Goal: Information Seeking & Learning: Learn about a topic

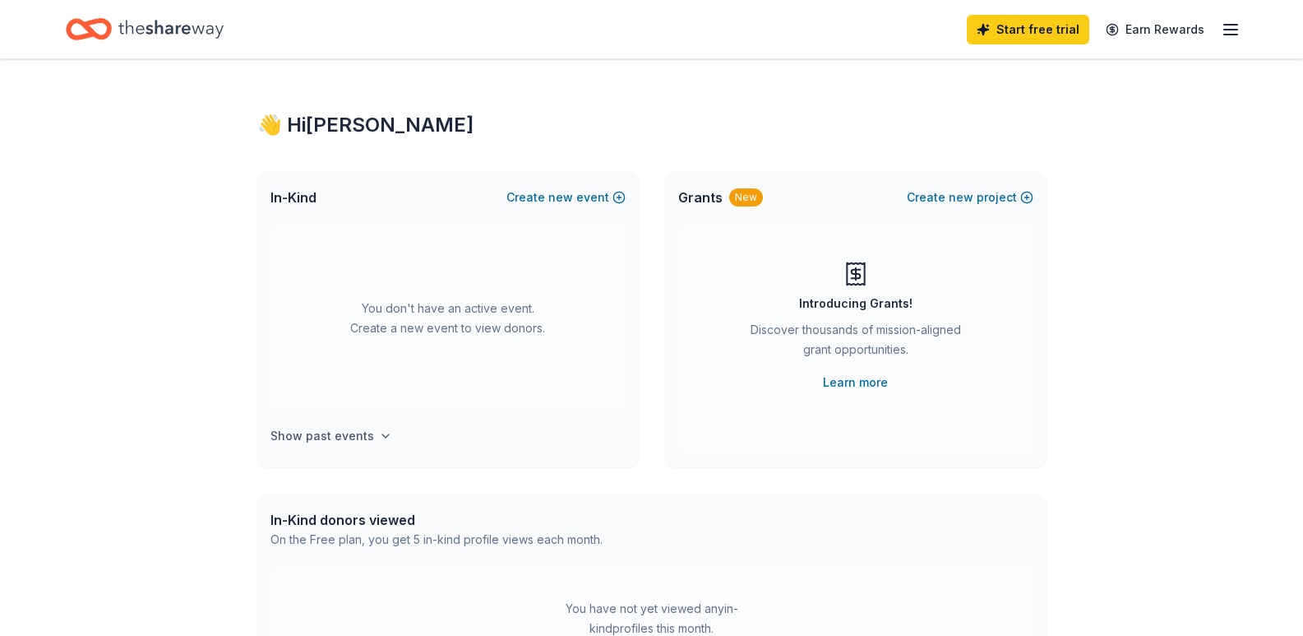
click at [362, 436] on h4 "Show past events" at bounding box center [322, 436] width 104 height 20
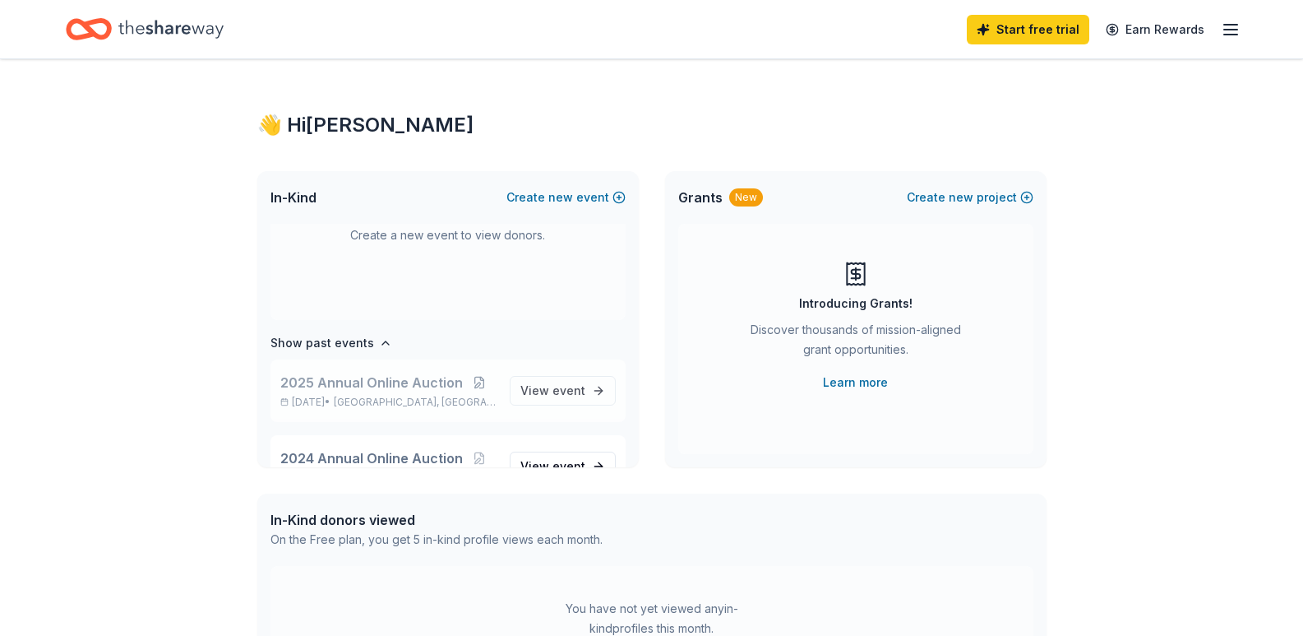
scroll to position [189, 0]
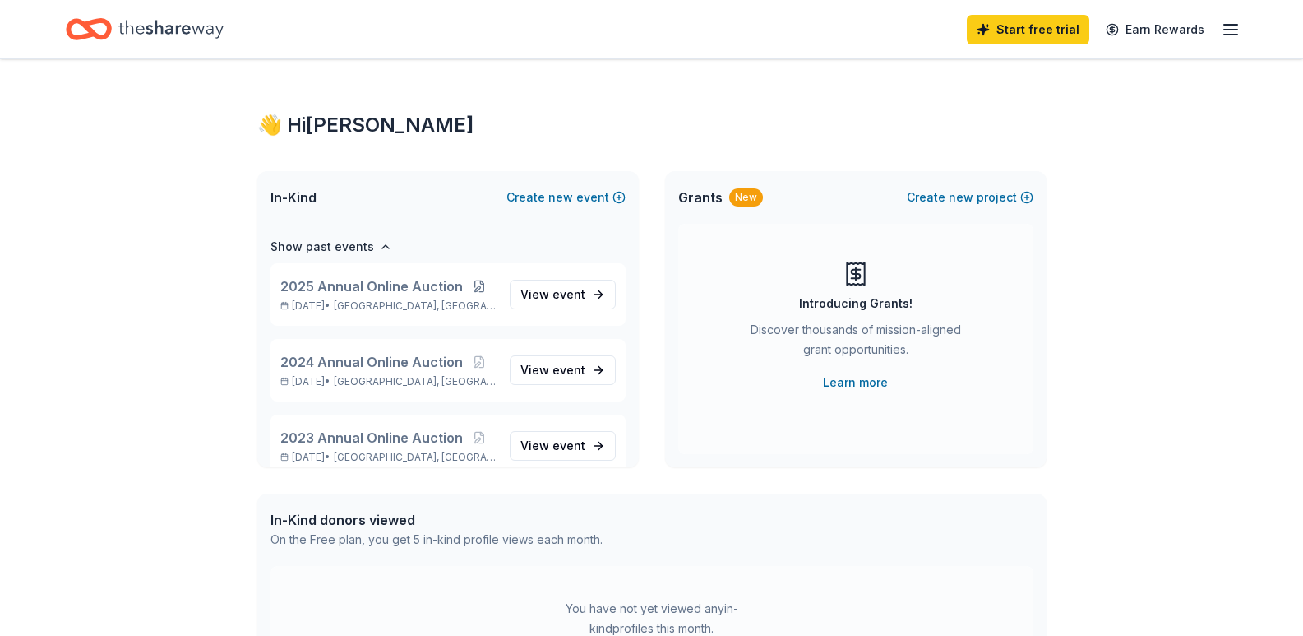
click at [784, 111] on div "👋 Hi Doreen In-Kind Create new event You don't have an active event. Create a n…" at bounding box center [652, 539] width 842 height 960
click at [847, 377] on link "Learn more" at bounding box center [855, 382] width 65 height 20
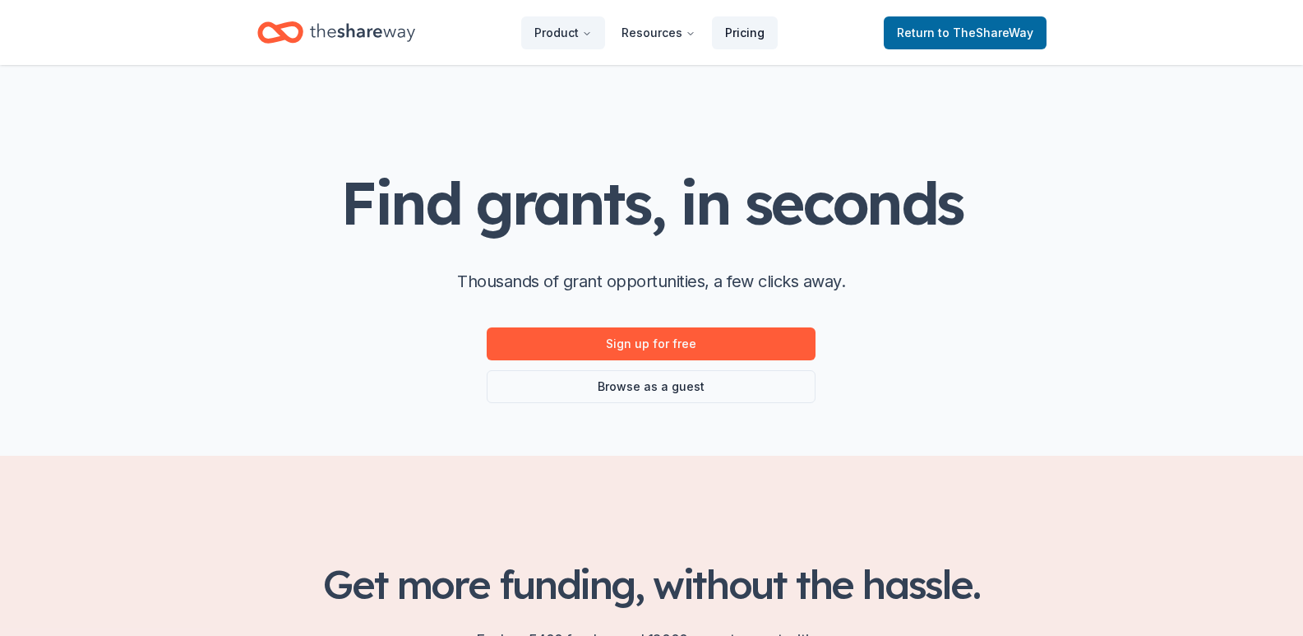
click at [747, 39] on link "Pricing" at bounding box center [745, 32] width 66 height 33
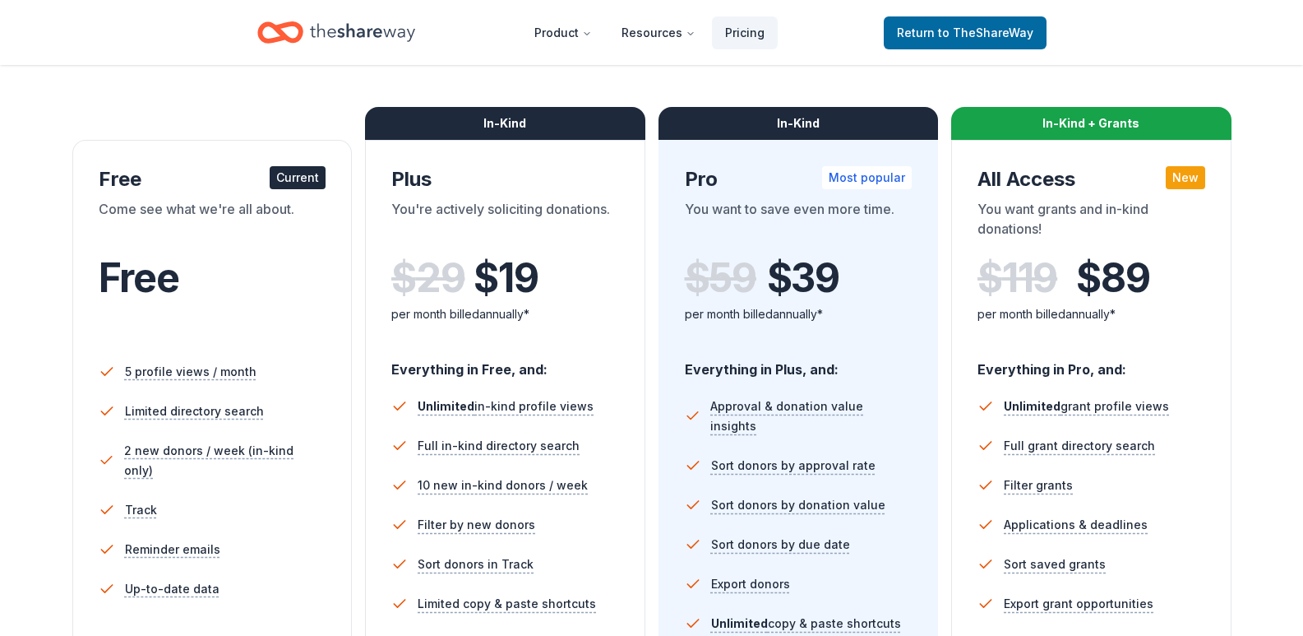
scroll to position [247, 0]
